Goal: Information Seeking & Learning: Learn about a topic

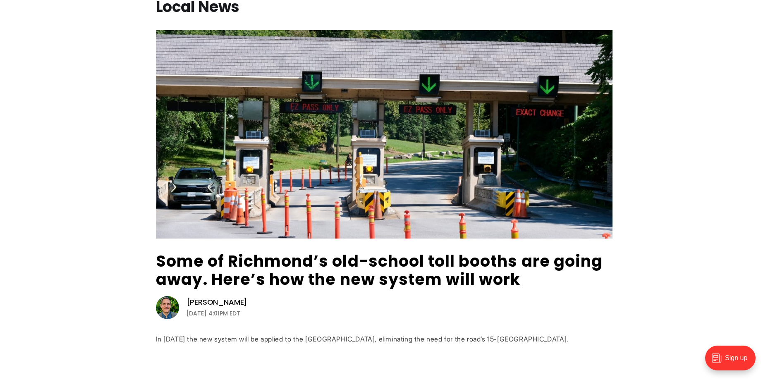
scroll to position [83, 0]
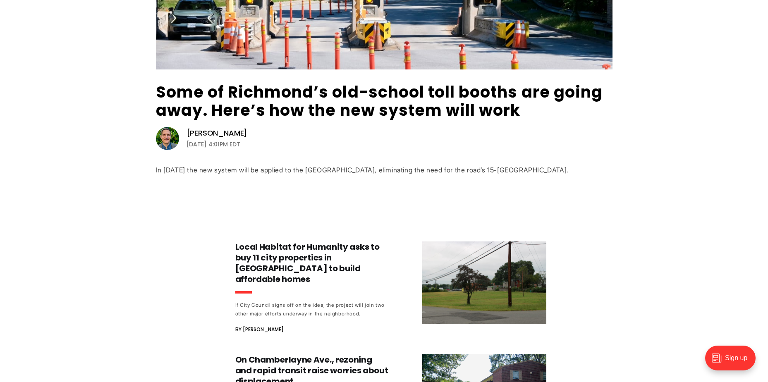
scroll to position [0, 0]
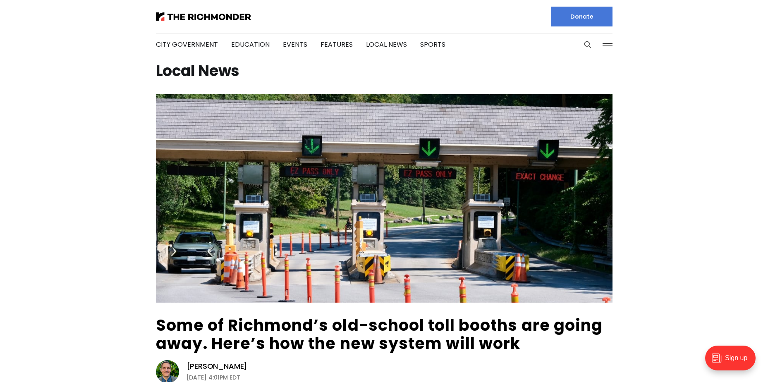
drag, startPoint x: 110, startPoint y: 279, endPoint x: 90, endPoint y: 169, distance: 112.3
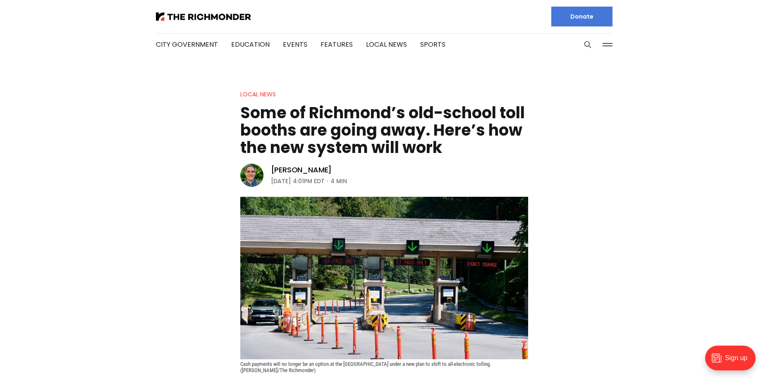
scroll to position [41, 0]
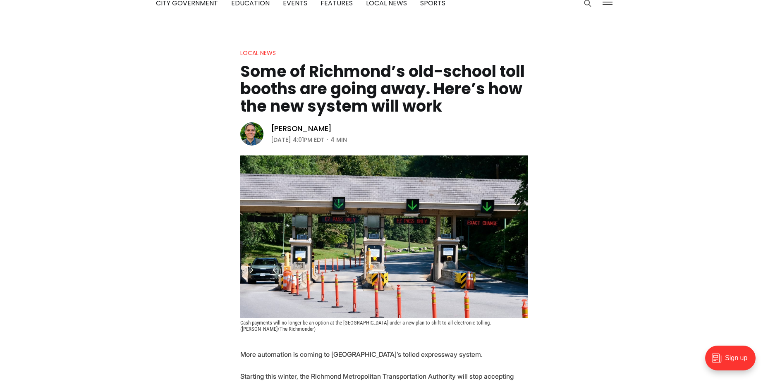
drag, startPoint x: 141, startPoint y: 189, endPoint x: 144, endPoint y: 182, distance: 7.6
click at [141, 189] on header "Local News Some of Richmond’s old-school toll booths are going away. Here’s how…" at bounding box center [384, 190] width 768 height 284
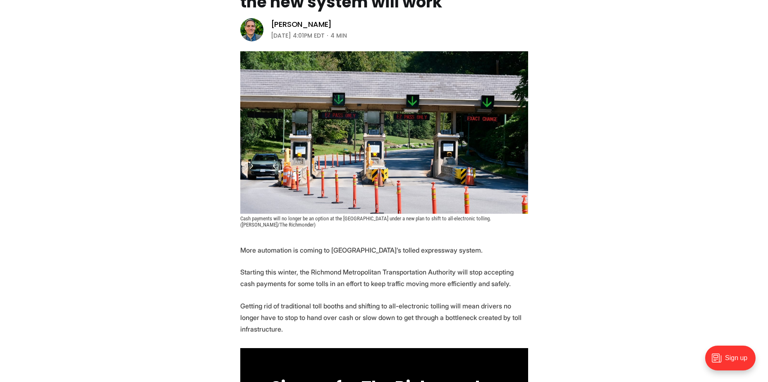
scroll to position [207, 0]
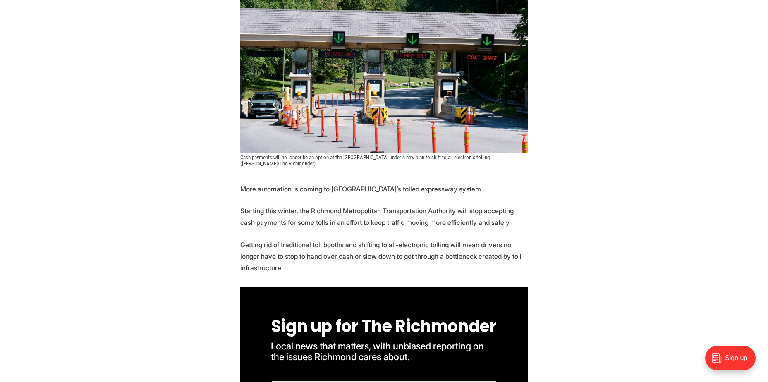
click at [196, 127] on header "Local News Some of Richmond’s old-school toll booths are going away. Here’s how…" at bounding box center [384, 25] width 768 height 284
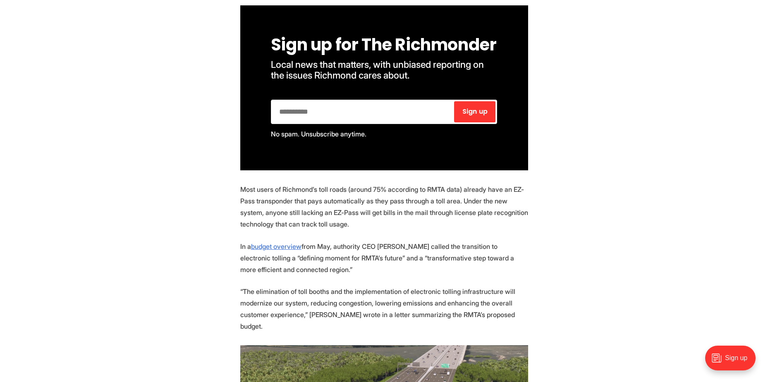
scroll to position [538, 0]
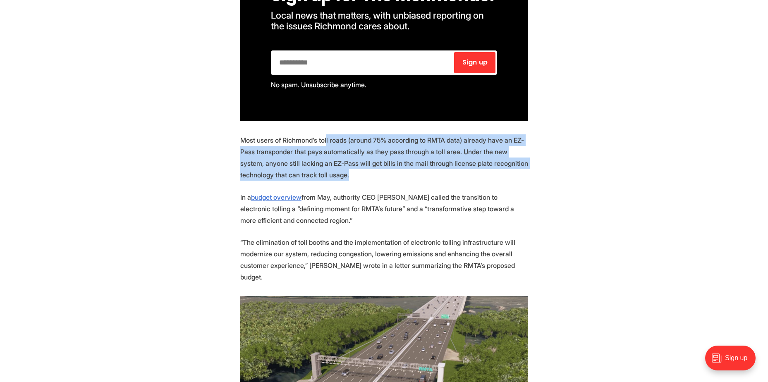
drag, startPoint x: 327, startPoint y: 164, endPoint x: 421, endPoint y: 195, distance: 99.4
click at [421, 181] on p "Most users of Richmond’s toll roads (around 75% according to RMTA data) already…" at bounding box center [384, 157] width 288 height 46
click at [424, 181] on p "Most users of Richmond’s toll roads (around 75% according to RMTA data) already…" at bounding box center [384, 157] width 288 height 46
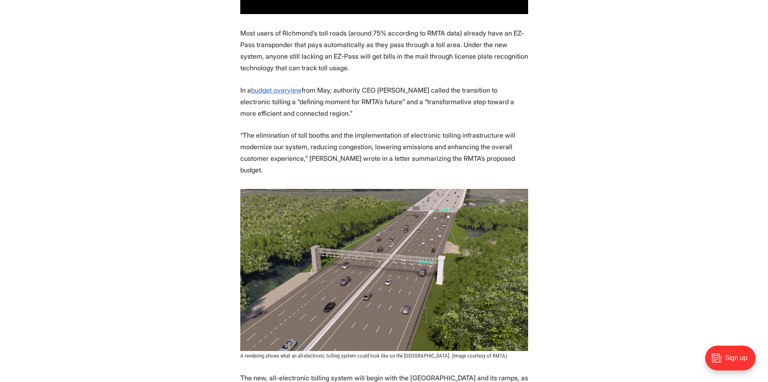
scroll to position [662, 0]
